Goal: Transaction & Acquisition: Subscribe to service/newsletter

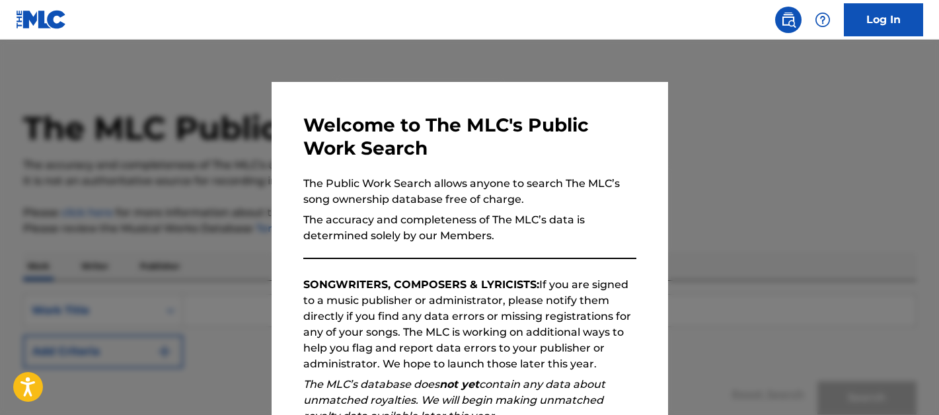
scroll to position [190, 0]
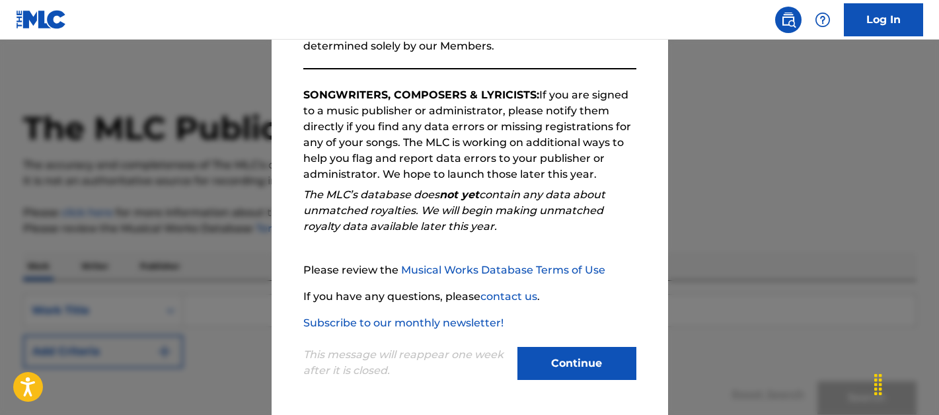
click at [562, 371] on button "Continue" at bounding box center [576, 363] width 119 height 33
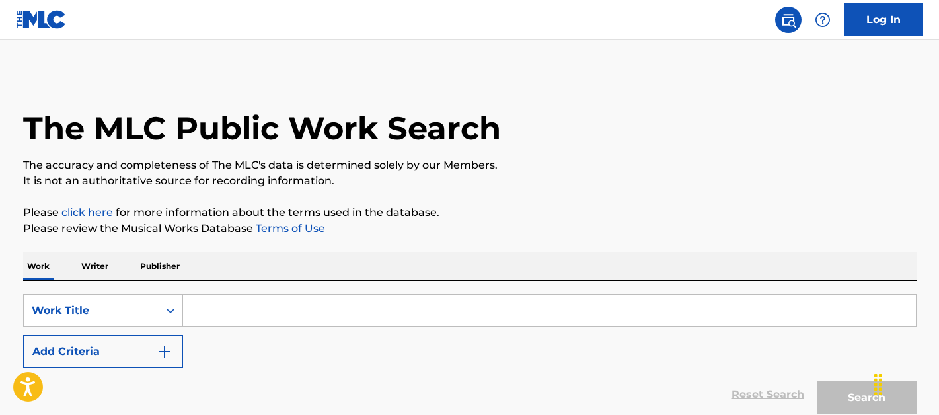
click at [92, 267] on p "Writer" at bounding box center [94, 266] width 35 height 28
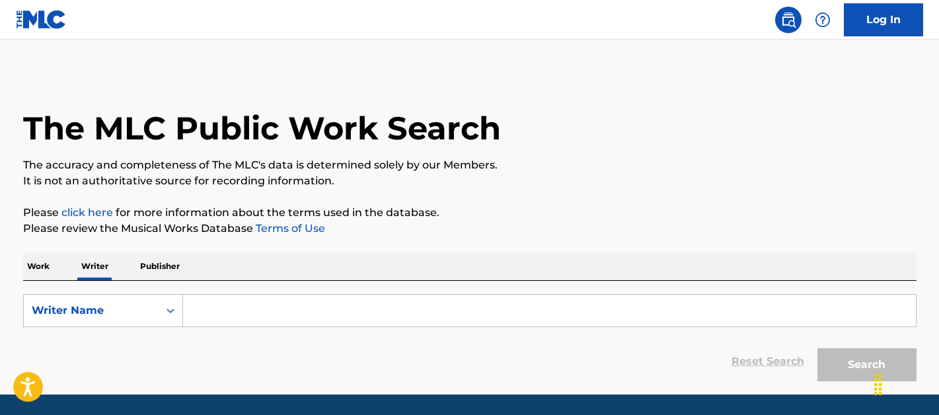
click at [242, 315] on input "Search Form" at bounding box center [549, 311] width 733 height 32
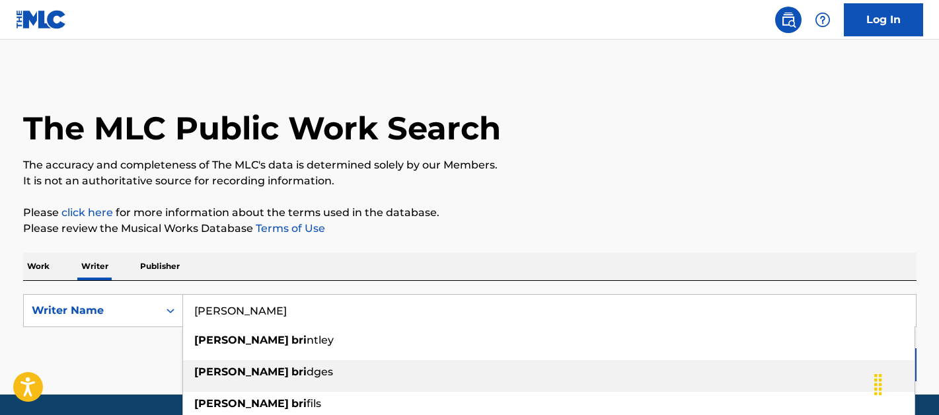
click at [307, 374] on span "dges" at bounding box center [320, 371] width 26 height 13
type input "[PERSON_NAME]"
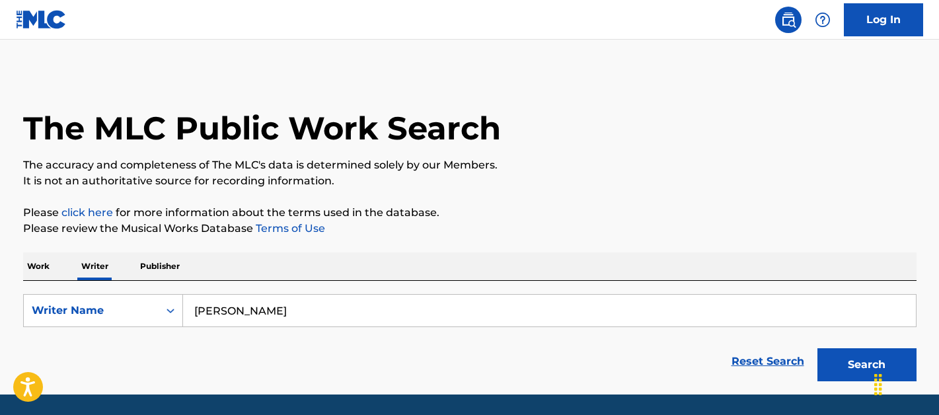
click at [845, 369] on button "Search" at bounding box center [866, 364] width 99 height 33
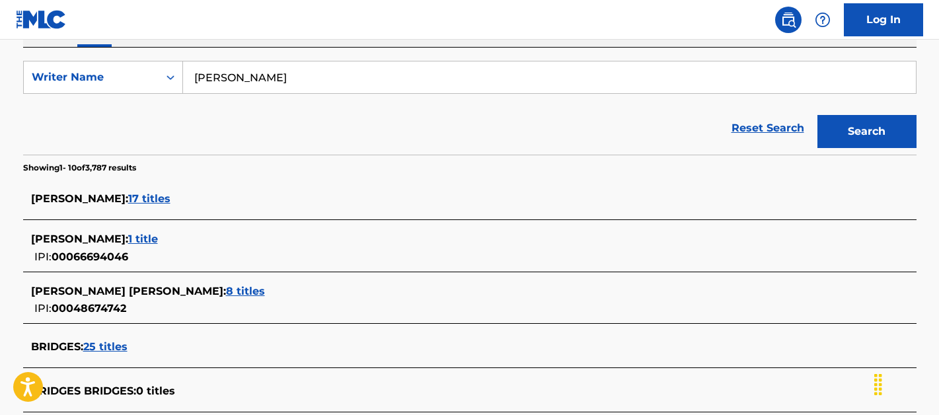
scroll to position [252, 0]
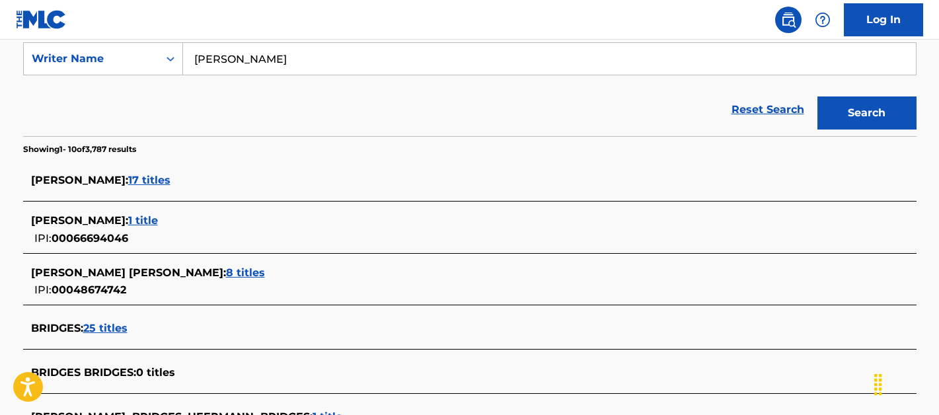
click at [226, 272] on span "8 titles" at bounding box center [245, 272] width 39 height 13
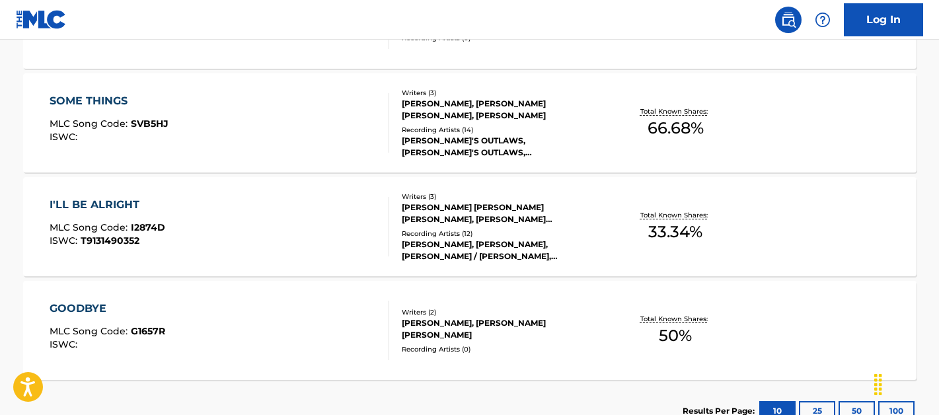
scroll to position [989, 0]
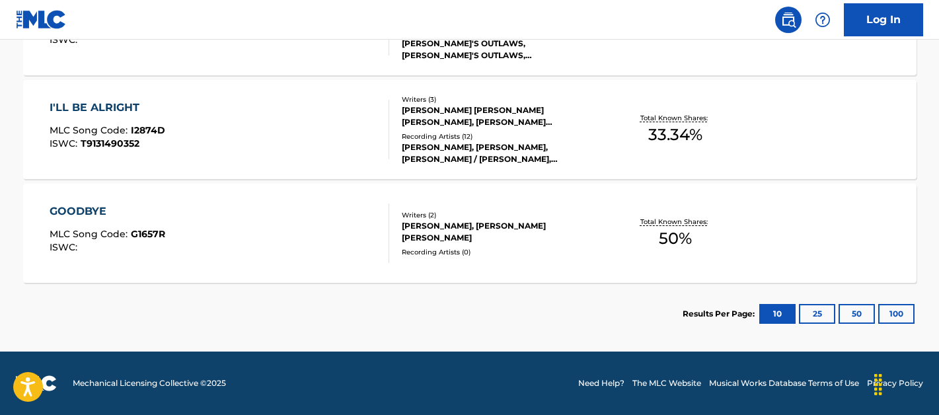
click at [862, 309] on button "50" at bounding box center [856, 314] width 36 height 20
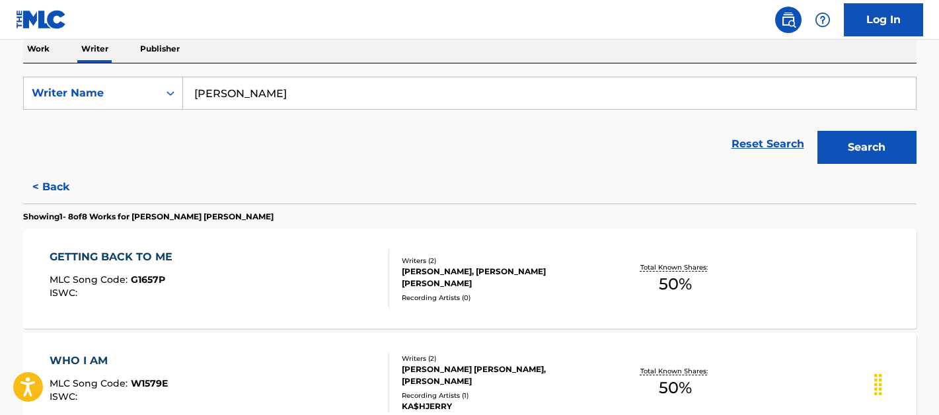
scroll to position [218, 0]
click at [126, 255] on div "GETTING BACK TO ME" at bounding box center [115, 256] width 130 height 16
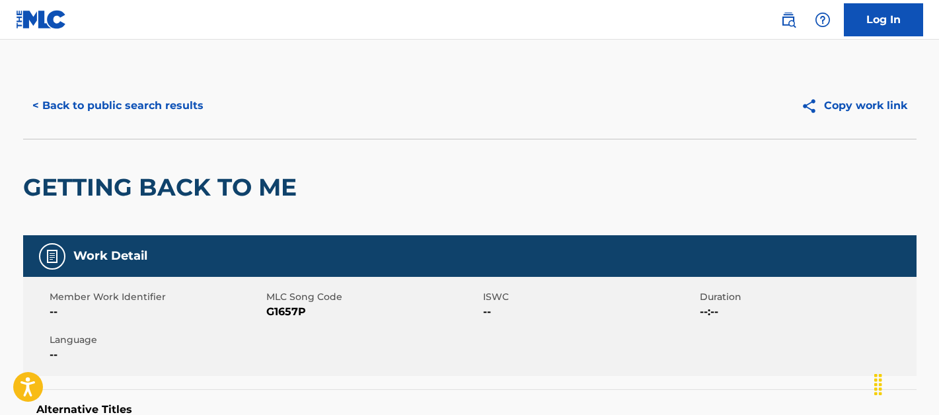
click at [104, 102] on button "< Back to public search results" at bounding box center [118, 105] width 190 height 33
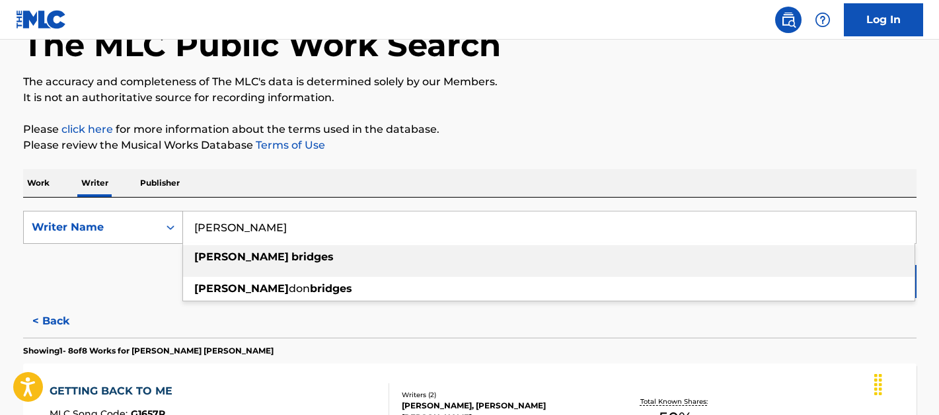
drag, startPoint x: 276, startPoint y: 226, endPoint x: 126, endPoint y: 217, distance: 150.2
click at [126, 217] on div "SearchWithCriteria56c04459-8d14-44a7-be25-201eb9469e9d Writer Name [PERSON_NAME…" at bounding box center [469, 227] width 893 height 33
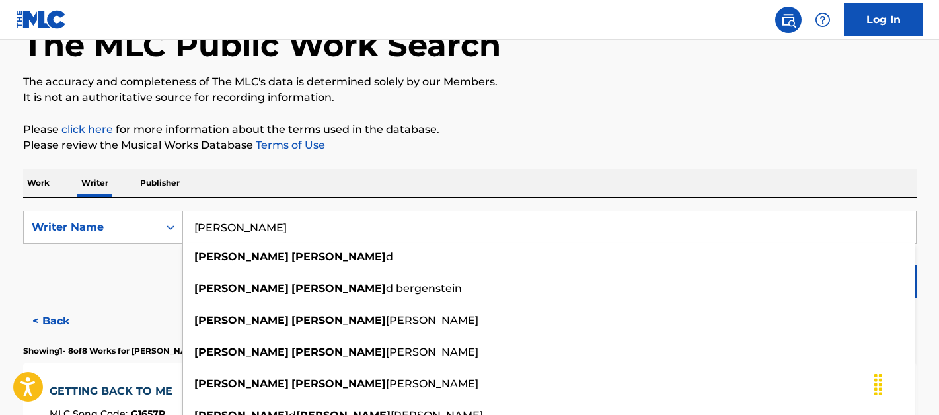
type input "[PERSON_NAME]"
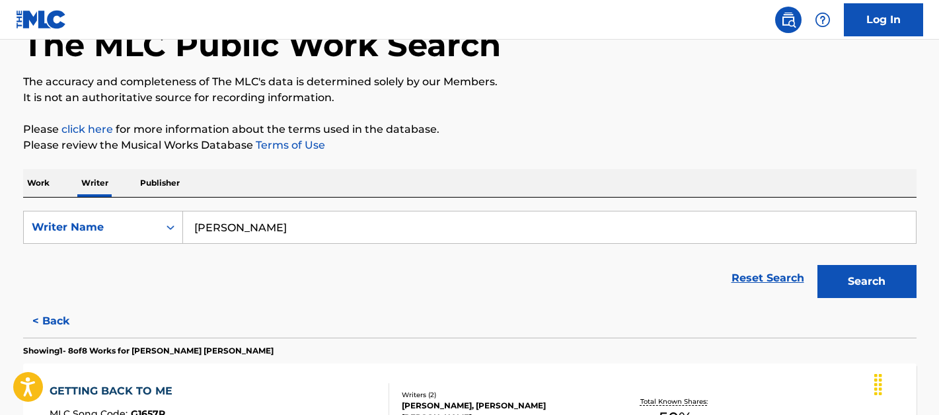
click at [113, 287] on div "Reset Search Search" at bounding box center [469, 278] width 893 height 53
click at [835, 287] on button "Search" at bounding box center [866, 281] width 99 height 33
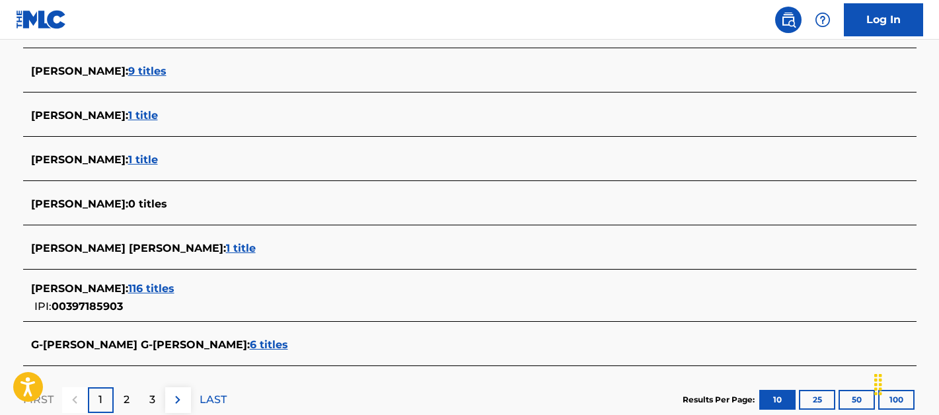
scroll to position [494, 0]
click at [174, 287] on span "116 titles" at bounding box center [151, 287] width 46 height 13
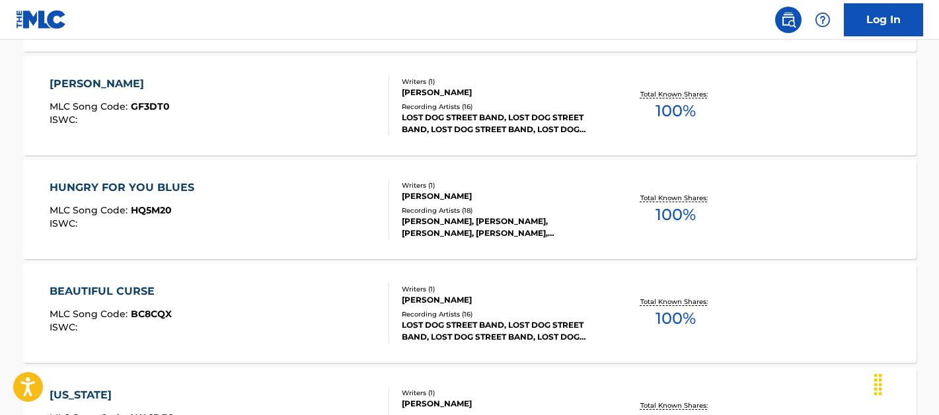
click at [100, 81] on div "[PERSON_NAME]" at bounding box center [110, 84] width 120 height 16
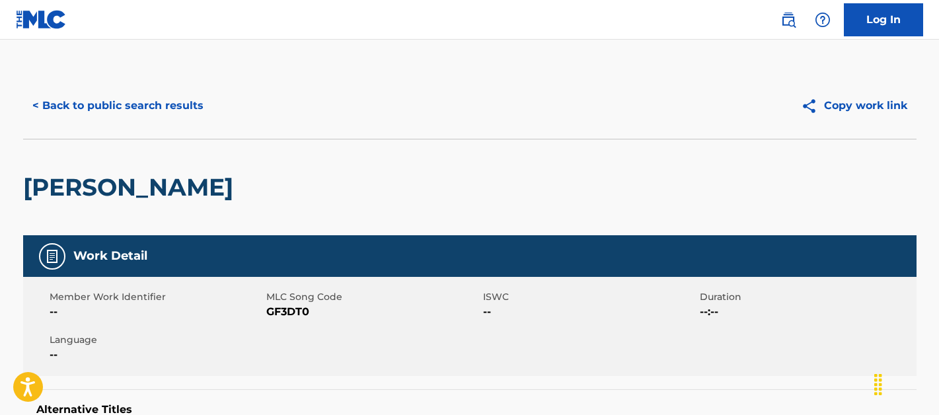
click at [101, 110] on button "< Back to public search results" at bounding box center [118, 105] width 190 height 33
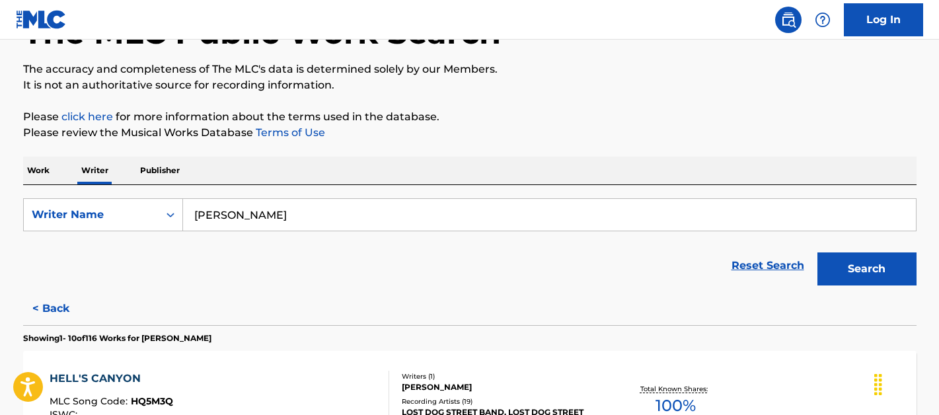
scroll to position [98, 0]
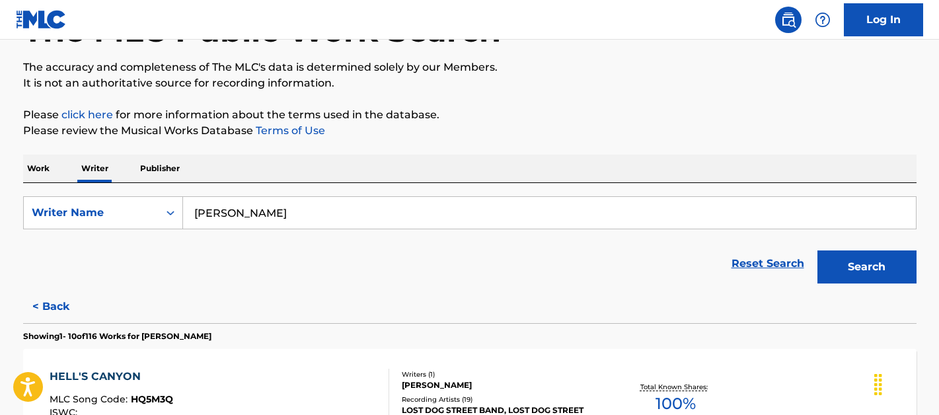
click at [43, 178] on p "Work" at bounding box center [38, 169] width 30 height 28
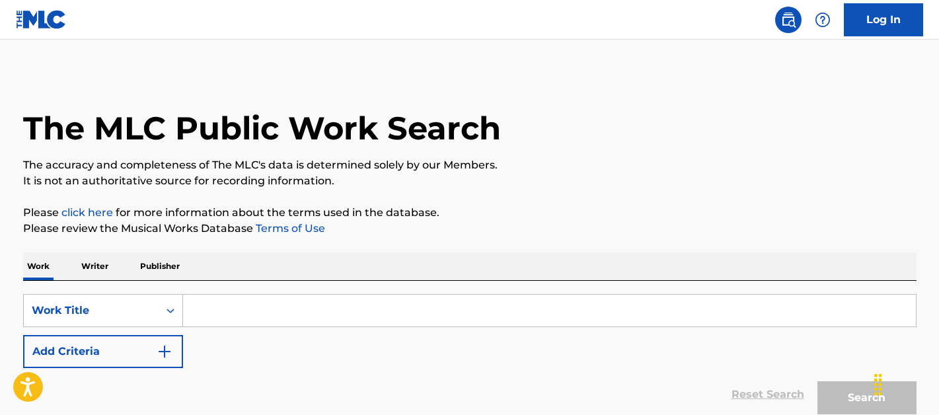
click at [208, 308] on input "Search Form" at bounding box center [549, 311] width 733 height 32
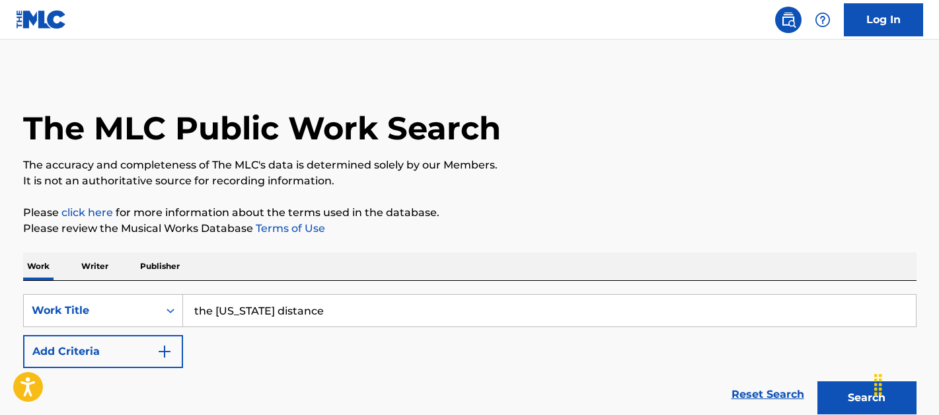
click at [225, 309] on input "the [US_STATE] distance" at bounding box center [549, 311] width 733 height 32
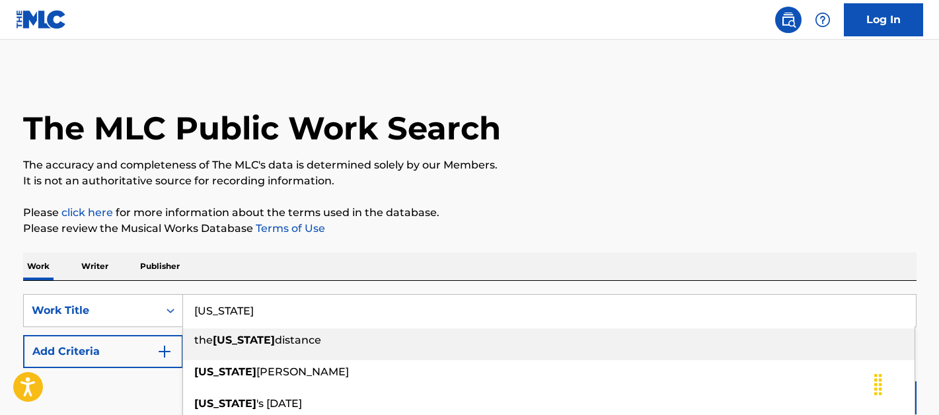
type input "[US_STATE]"
click at [122, 355] on button "Add Criteria" at bounding box center [103, 351] width 160 height 33
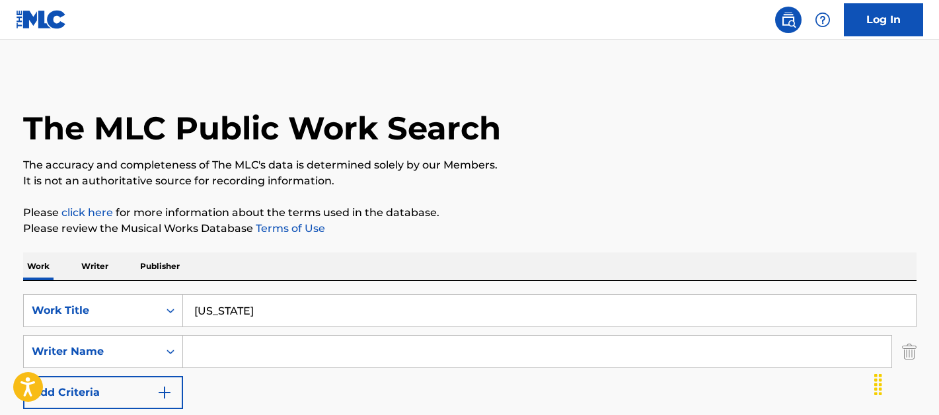
click at [239, 346] on input "Search Form" at bounding box center [537, 352] width 708 height 32
type input "[PERSON_NAME]"
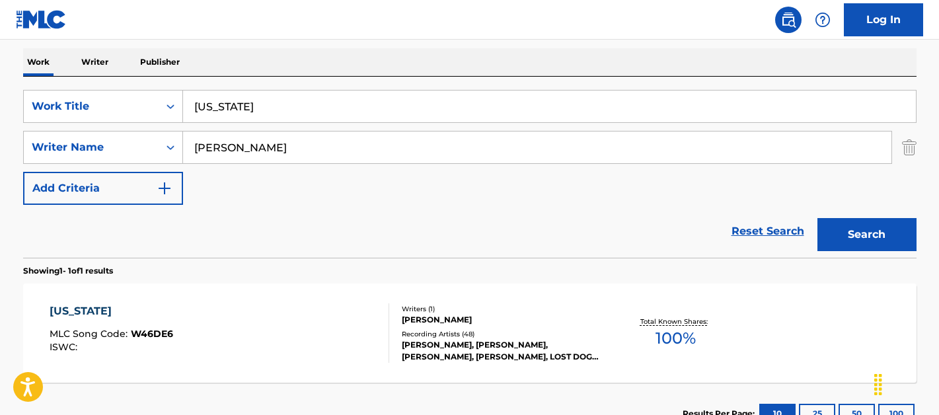
scroll to position [304, 0]
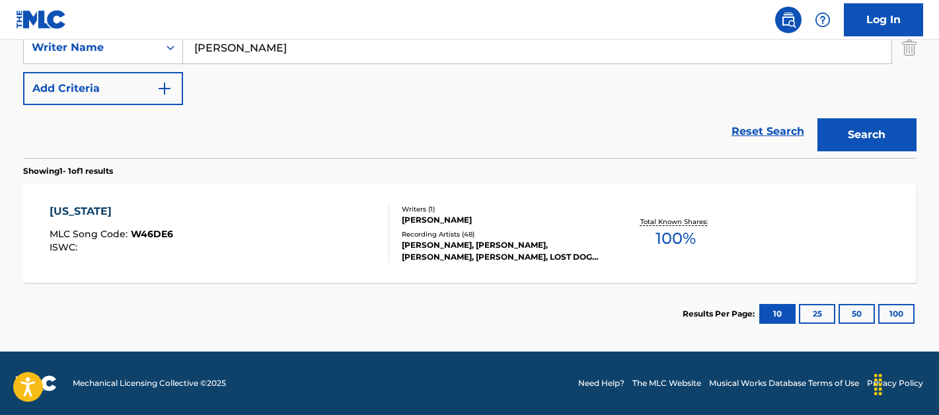
click at [82, 210] on div "[US_STATE]" at bounding box center [112, 212] width 124 height 16
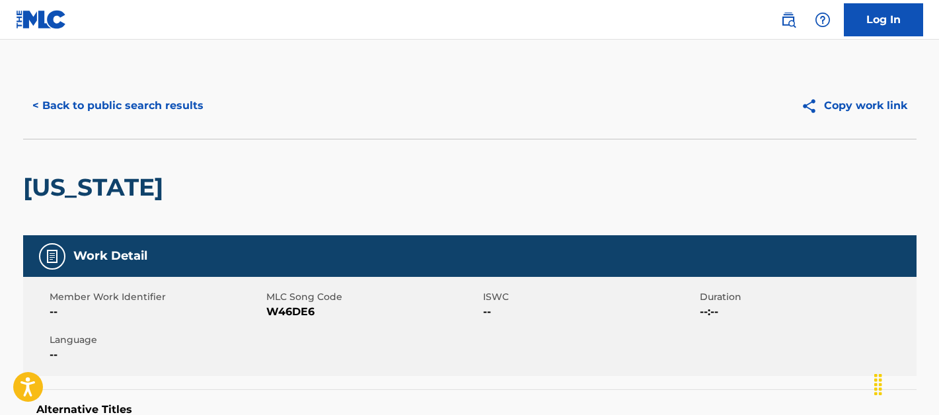
click at [873, 24] on link "Log In" at bounding box center [883, 19] width 79 height 33
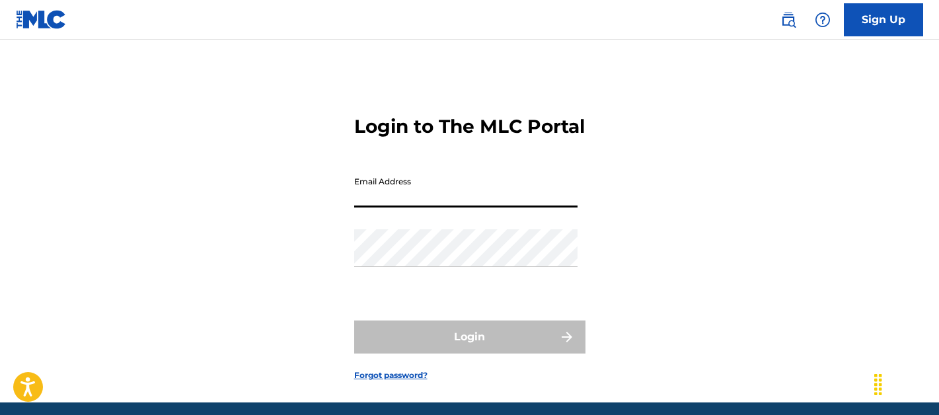
click at [430, 207] on input "Email Address" at bounding box center [465, 189] width 223 height 38
type input "[PERSON_NAME][EMAIL_ADDRESS][DOMAIN_NAME]"
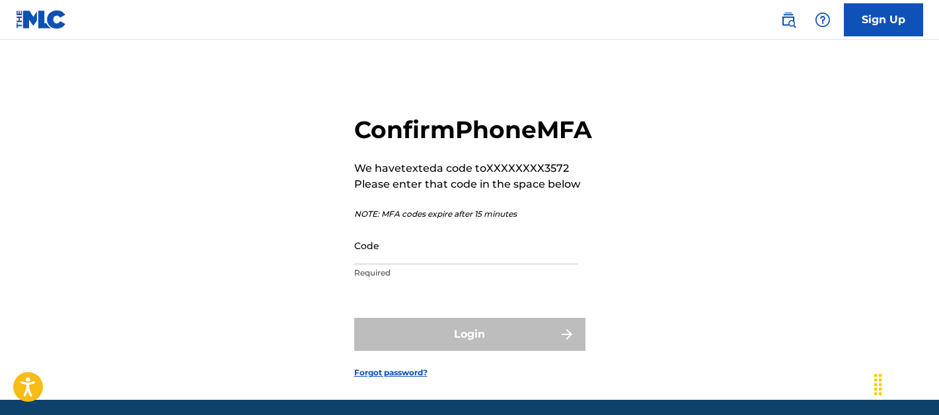
click at [426, 264] on input "Code" at bounding box center [465, 246] width 223 height 38
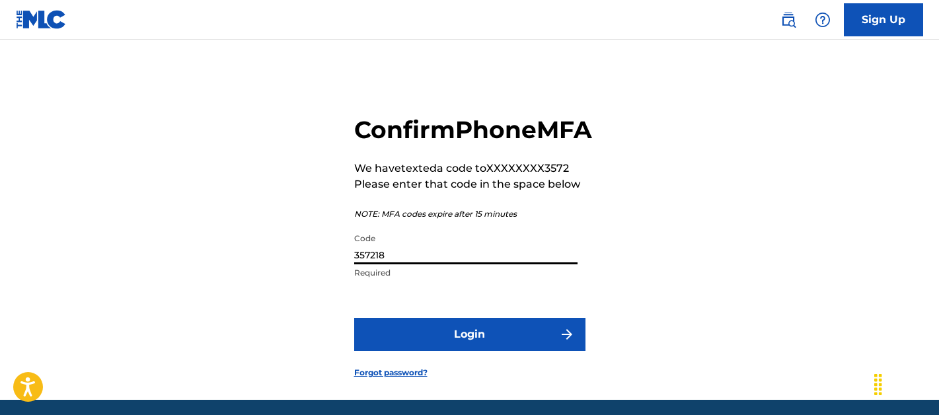
type input "357218"
click at [452, 351] on button "Login" at bounding box center [469, 334] width 231 height 33
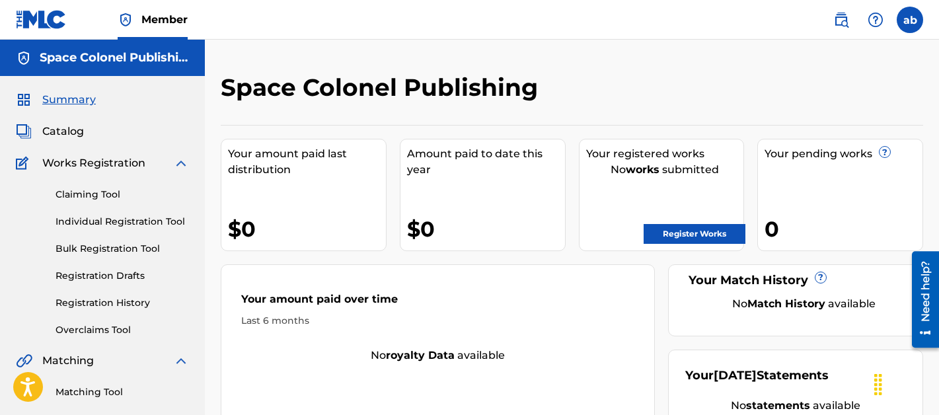
click at [103, 198] on link "Claiming Tool" at bounding box center [122, 195] width 133 height 14
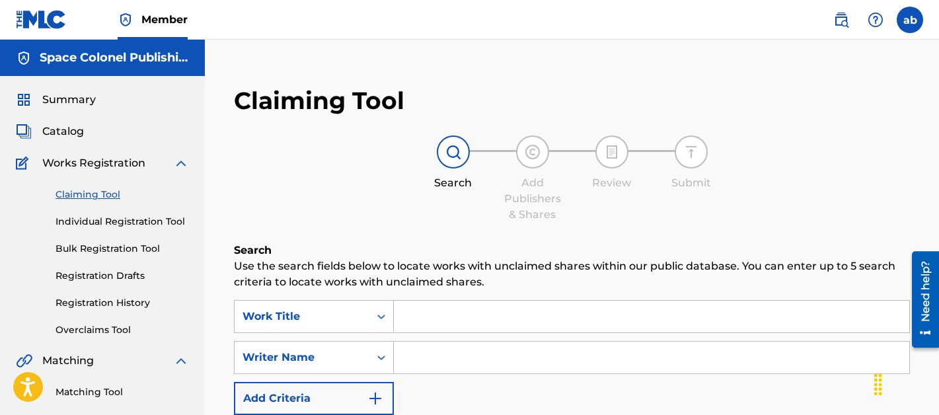
click at [910, 18] on label at bounding box center [910, 20] width 26 height 26
click at [910, 20] on input "ab [PERSON_NAME] [PERSON_NAME][EMAIL_ADDRESS][DOMAIN_NAME] Profile Log out" at bounding box center [910, 20] width 0 height 0
click at [776, 164] on p "Log out" at bounding box center [781, 165] width 31 height 12
click at [910, 20] on input "ab [PERSON_NAME] [PERSON_NAME][EMAIL_ADDRESS][DOMAIN_NAME] Profile Log out" at bounding box center [910, 20] width 0 height 0
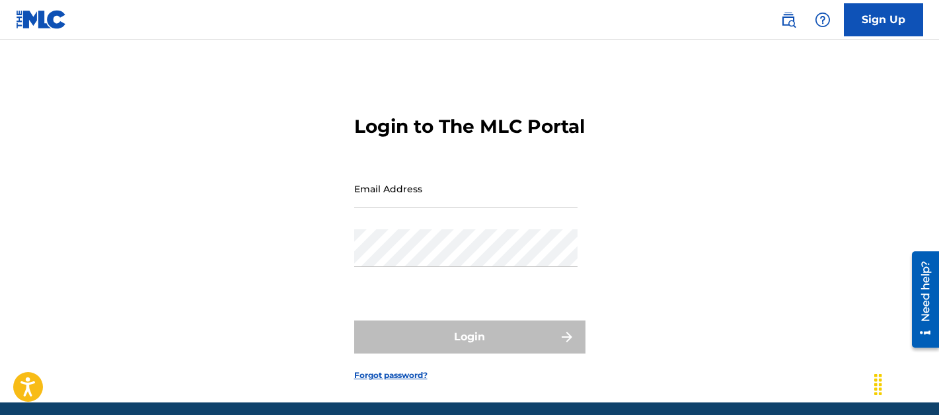
click at [791, 23] on img at bounding box center [788, 20] width 16 height 16
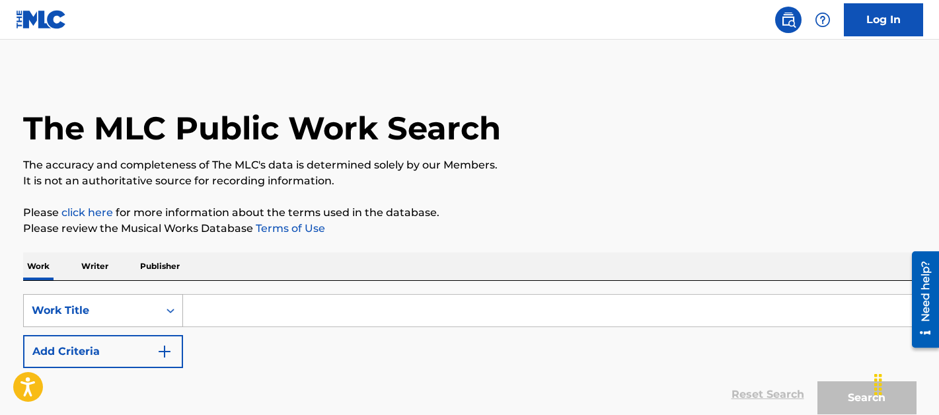
click at [131, 315] on div "Work Title" at bounding box center [91, 311] width 119 height 16
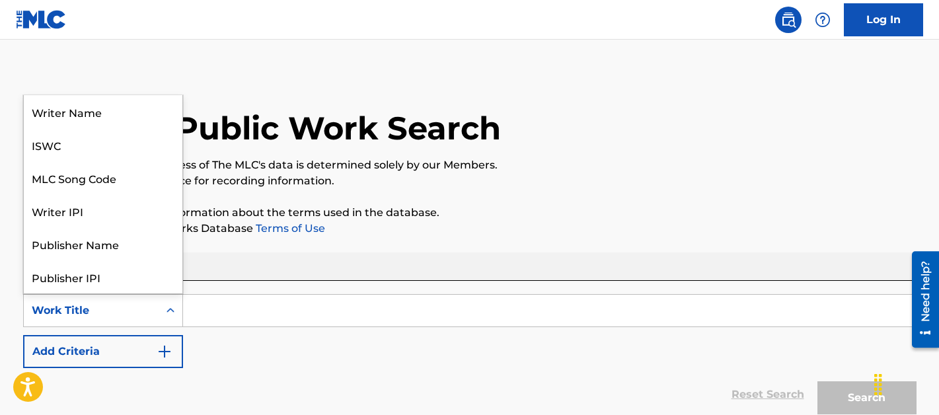
scroll to position [66, 0]
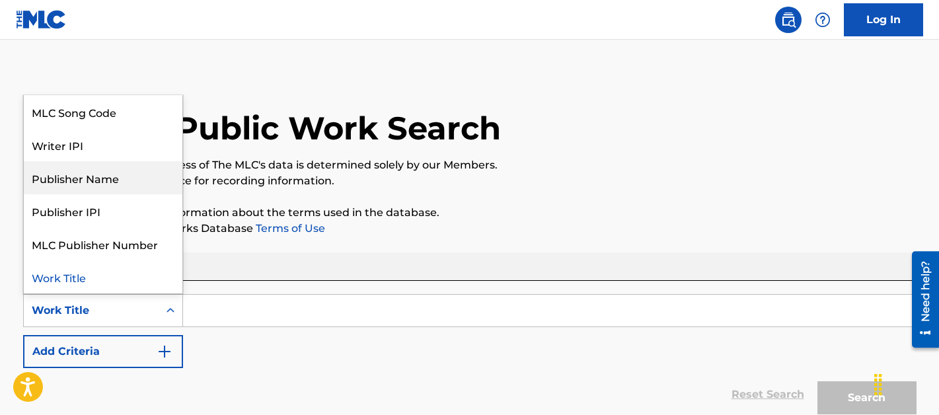
click at [132, 181] on div "Publisher Name" at bounding box center [103, 177] width 159 height 33
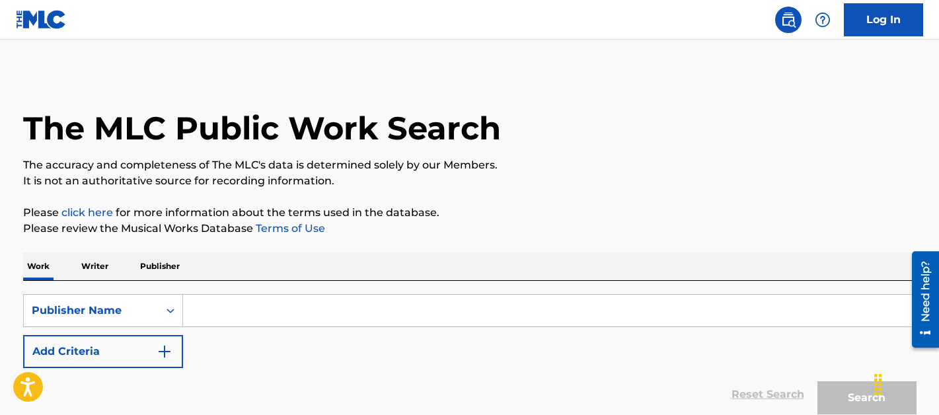
click at [262, 317] on input "Search Form" at bounding box center [549, 311] width 733 height 32
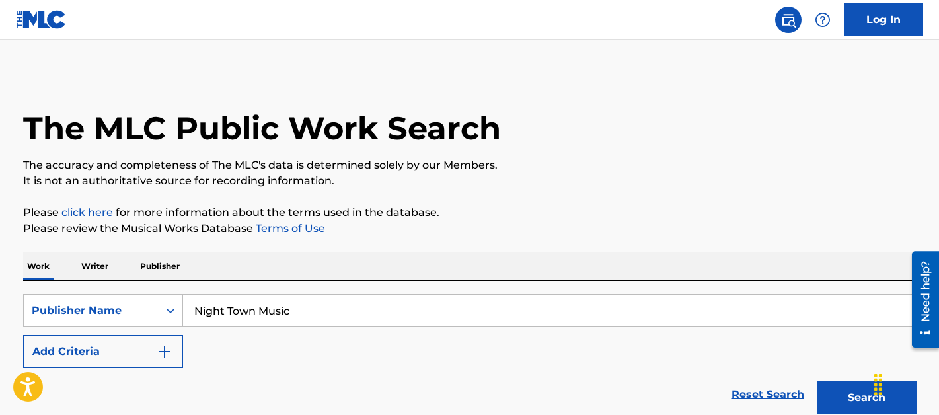
click at [817, 381] on button "Search" at bounding box center [866, 397] width 99 height 33
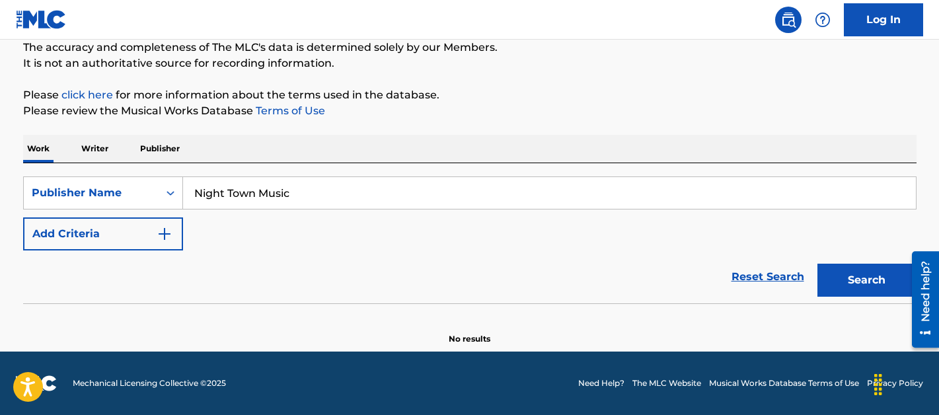
click at [864, 272] on button "Search" at bounding box center [866, 280] width 99 height 33
click at [863, 279] on button "Search" at bounding box center [866, 280] width 99 height 33
drag, startPoint x: 305, startPoint y: 190, endPoint x: 257, endPoint y: 190, distance: 47.6
click at [257, 190] on input "Night Town Music" at bounding box center [549, 193] width 733 height 32
type input "Night Town"
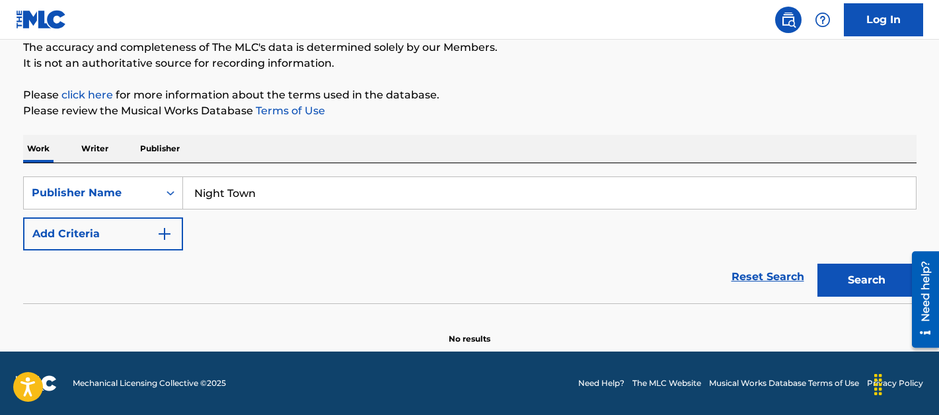
click at [871, 293] on button "Search" at bounding box center [866, 280] width 99 height 33
drag, startPoint x: 274, startPoint y: 190, endPoint x: 96, endPoint y: 181, distance: 178.6
click at [96, 181] on div "SearchWithCriteria06eea80b-2beb-4f91-b6ef-647f30659216 Publisher Name Night Town" at bounding box center [469, 192] width 893 height 33
click at [95, 145] on p "Writer" at bounding box center [94, 149] width 35 height 28
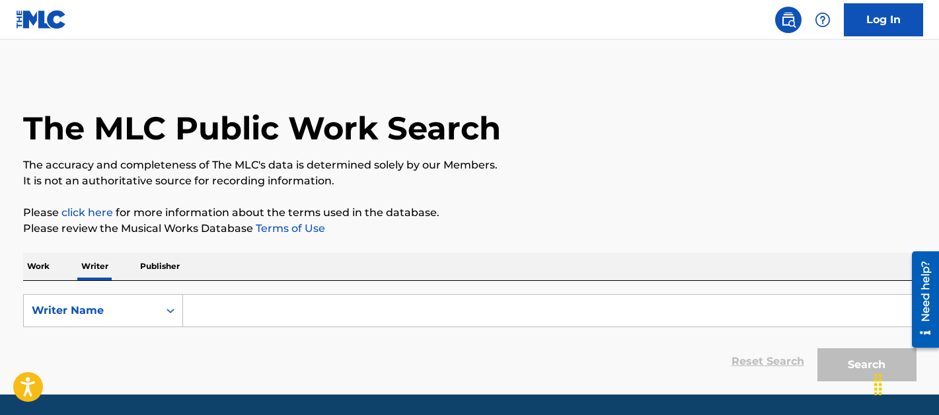
click at [264, 313] on input "Search Form" at bounding box center [549, 311] width 733 height 32
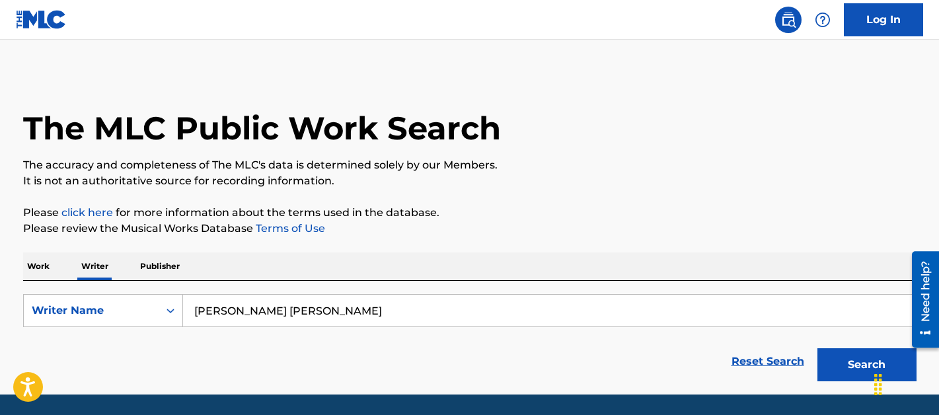
scroll to position [43, 0]
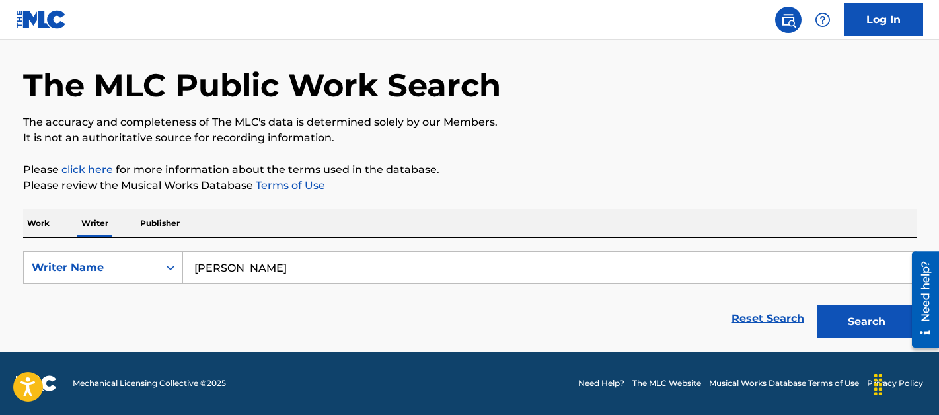
type input "[PERSON_NAME]"
click at [883, 315] on button "Search" at bounding box center [866, 321] width 99 height 33
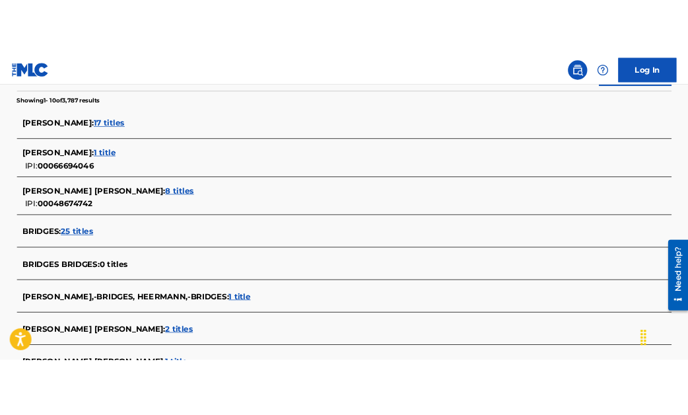
scroll to position [331, 0]
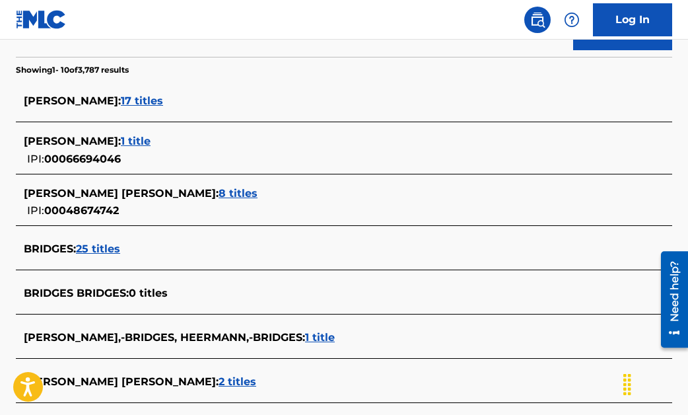
click at [135, 95] on span "17 titles" at bounding box center [142, 100] width 42 height 13
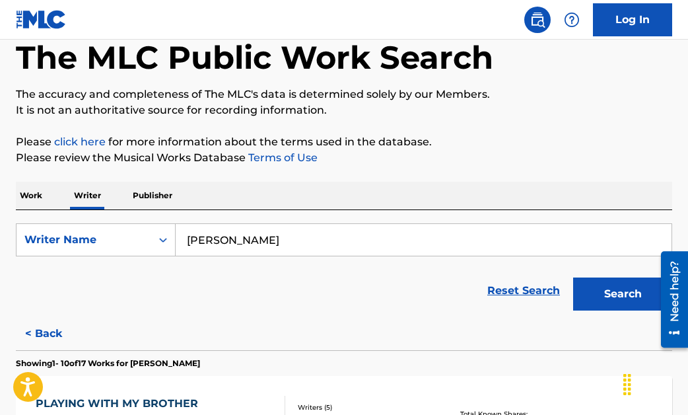
scroll to position [0, 0]
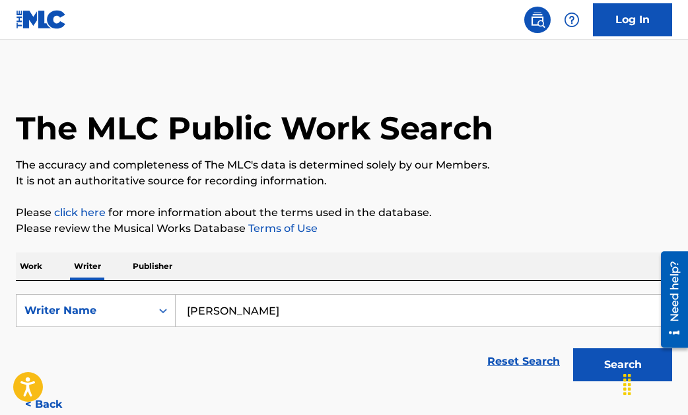
click at [609, 22] on link "Log In" at bounding box center [632, 19] width 79 height 33
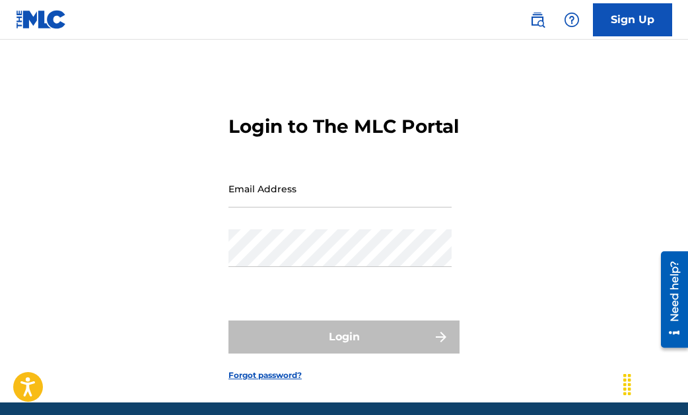
scroll to position [74, 0]
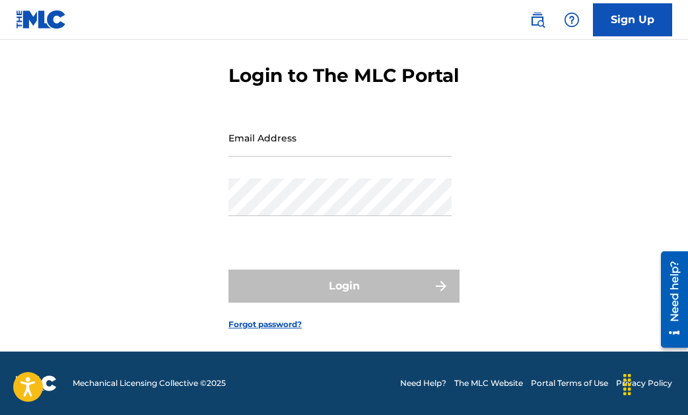
click at [44, 15] on img at bounding box center [41, 19] width 51 height 19
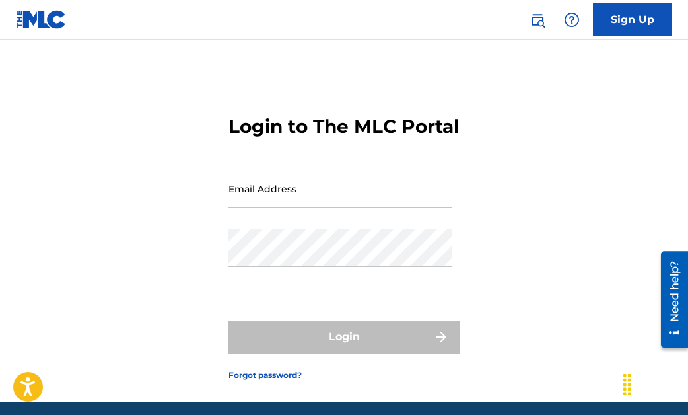
scroll to position [74, 0]
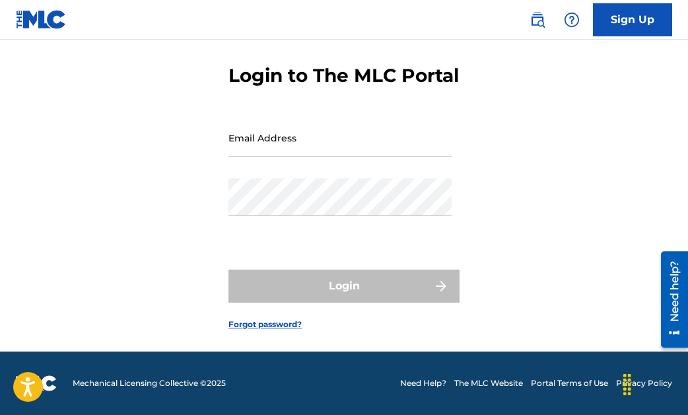
click at [638, 31] on link "Sign Up" at bounding box center [632, 19] width 79 height 33
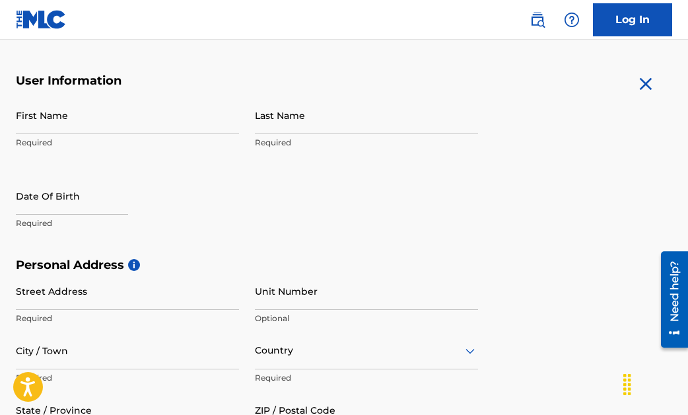
scroll to position [238, 0]
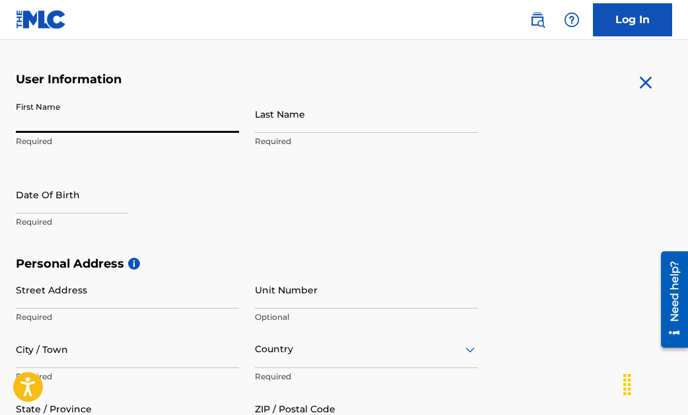
click at [108, 121] on input "First Name" at bounding box center [127, 114] width 223 height 38
type input "[PERSON_NAME]"
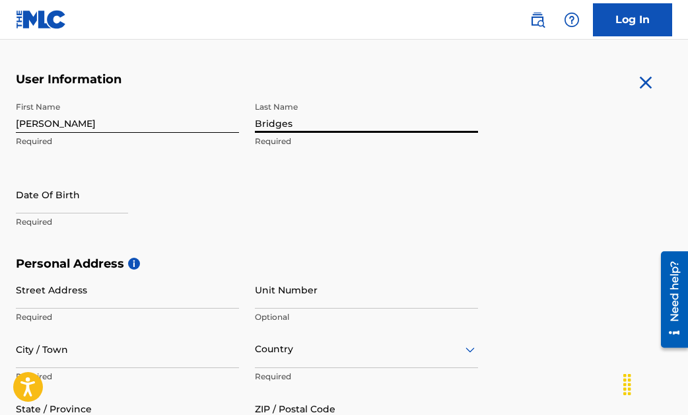
type input "Bridges"
select select "7"
select select "2025"
click at [321, 231] on div "First Name [PERSON_NAME] Required Last Name [PERSON_NAME] Required Date Of Birt…" at bounding box center [247, 175] width 463 height 161
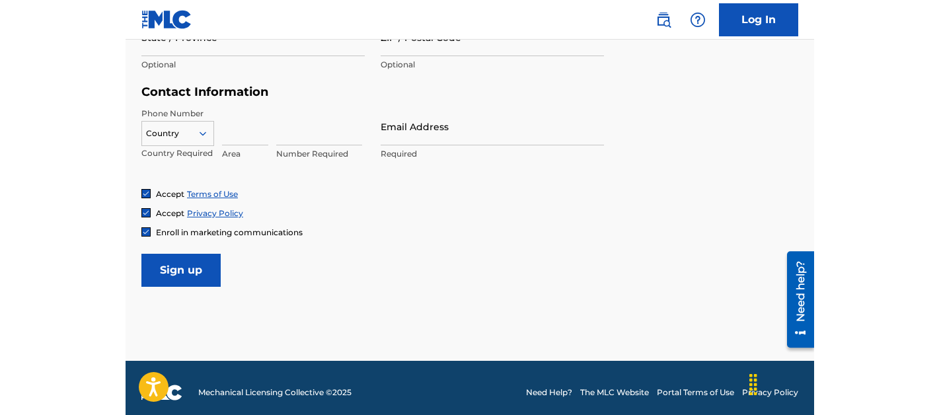
scroll to position [610, 0]
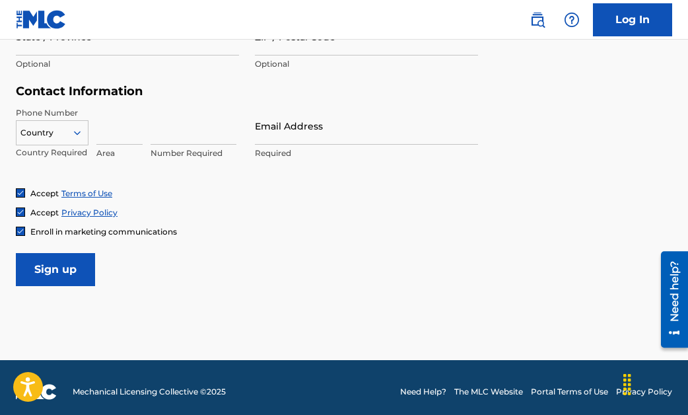
click at [19, 232] on img at bounding box center [21, 231] width 8 height 8
